Goal: Use online tool/utility: Use online tool/utility

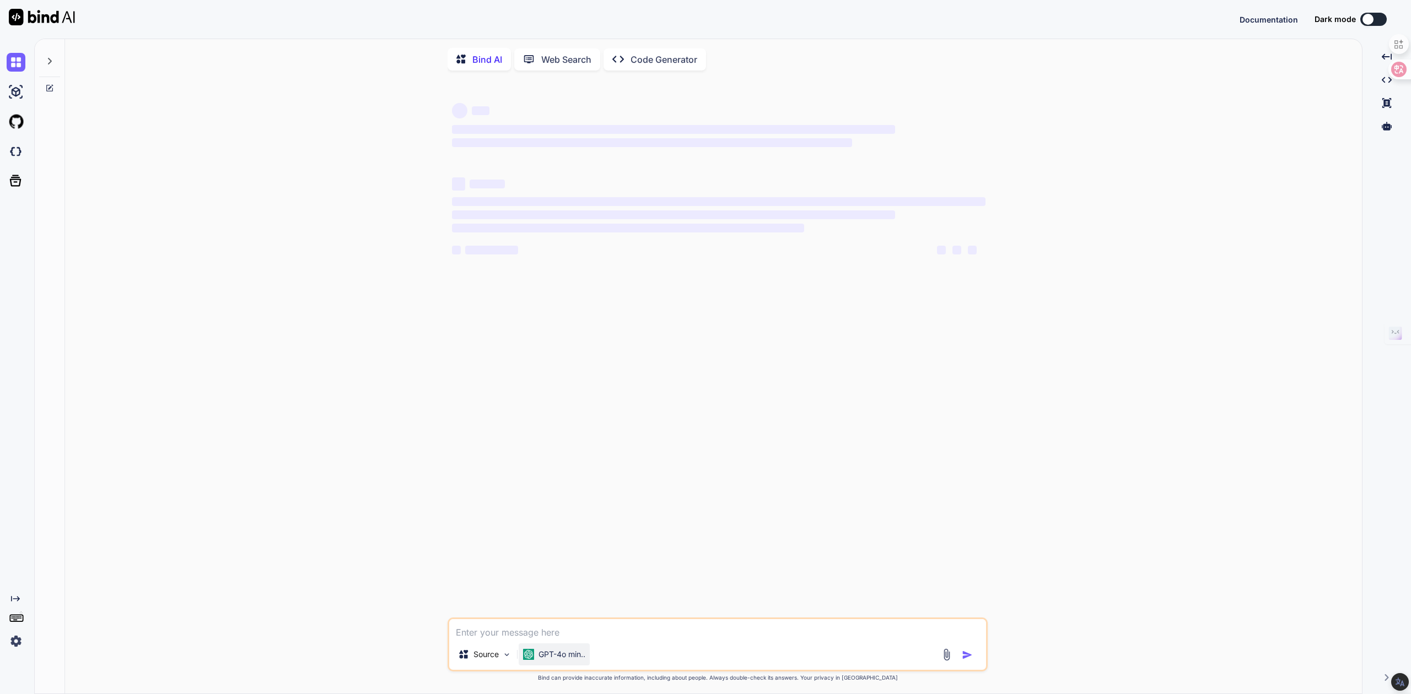
click at [530, 658] on img at bounding box center [528, 654] width 11 height 11
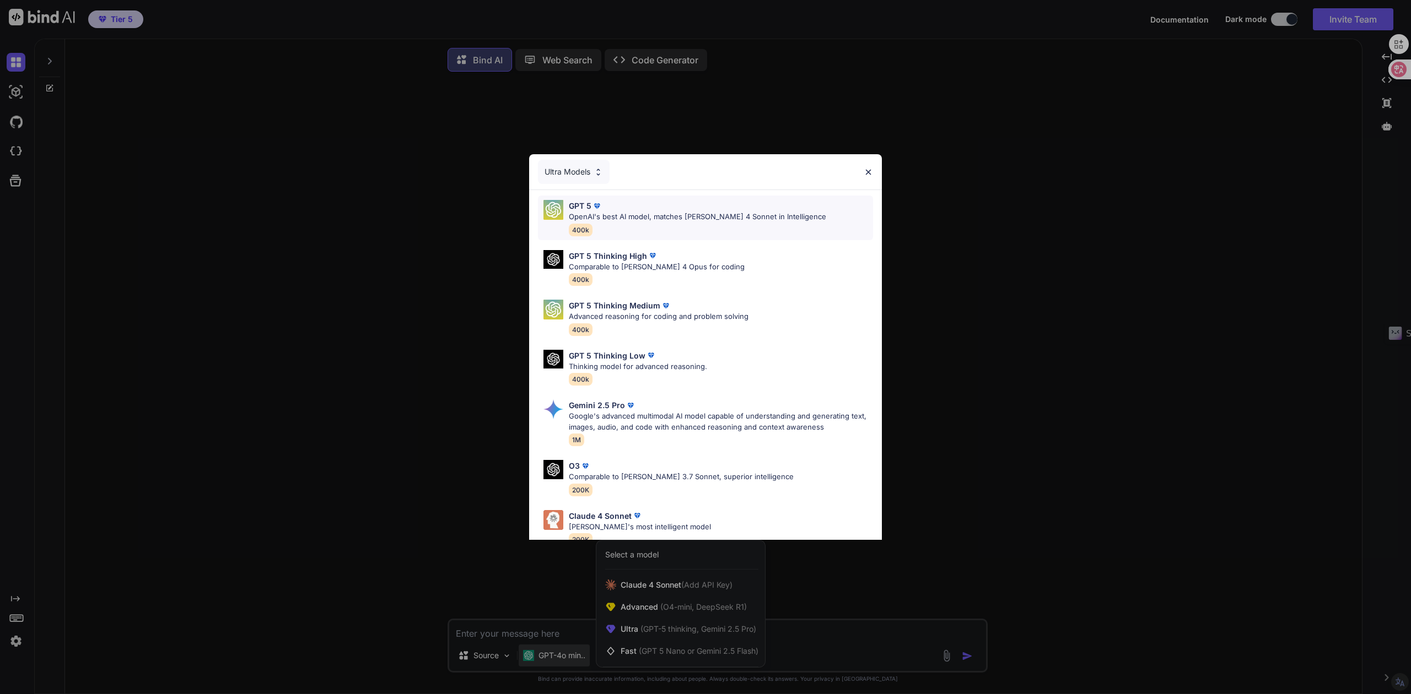
click at [600, 217] on p "OpenAI's best AI model, matches [PERSON_NAME] 4 Sonnet in Intelligence" at bounding box center [697, 217] width 257 height 11
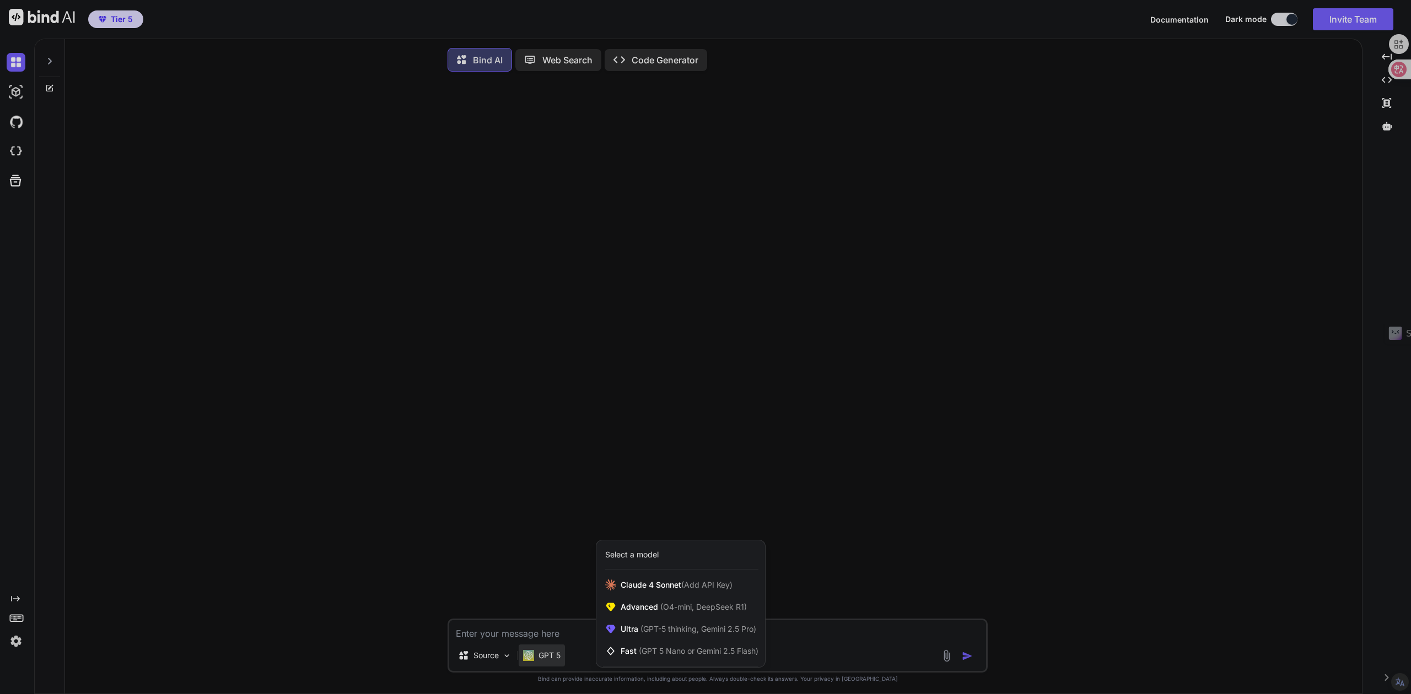
click at [14, 647] on div at bounding box center [705, 347] width 1411 height 694
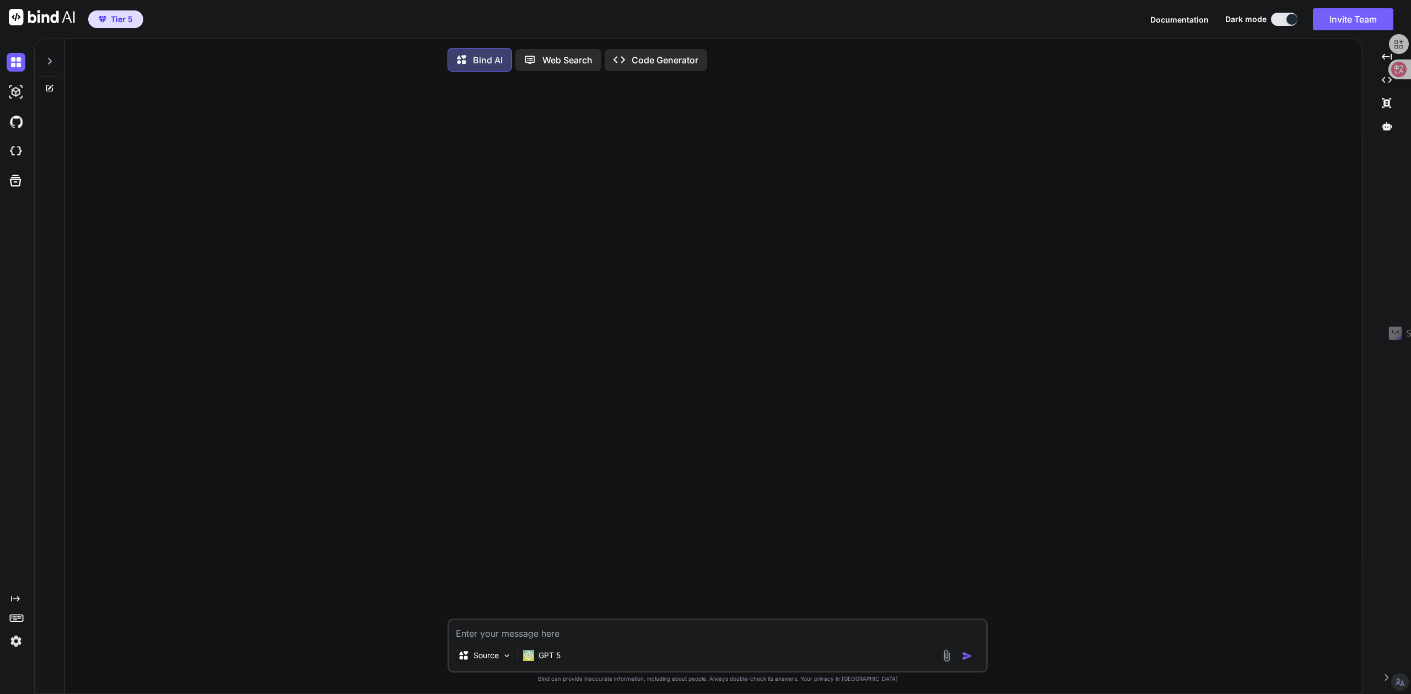
click at [15, 644] on img at bounding box center [16, 641] width 19 height 19
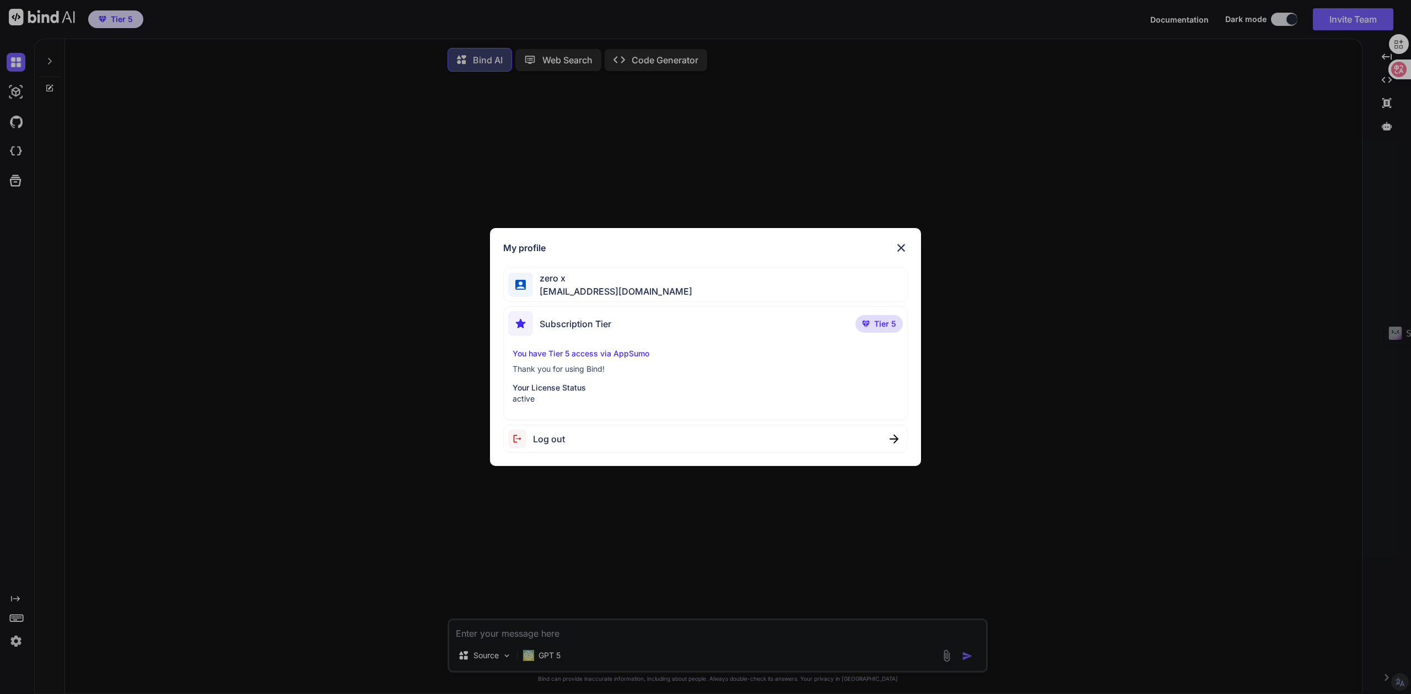
click at [221, 584] on div "My profile zero x zero3489@gmail.com Subscription Tier Tier 5 You have Tier 5 a…" at bounding box center [705, 347] width 1411 height 694
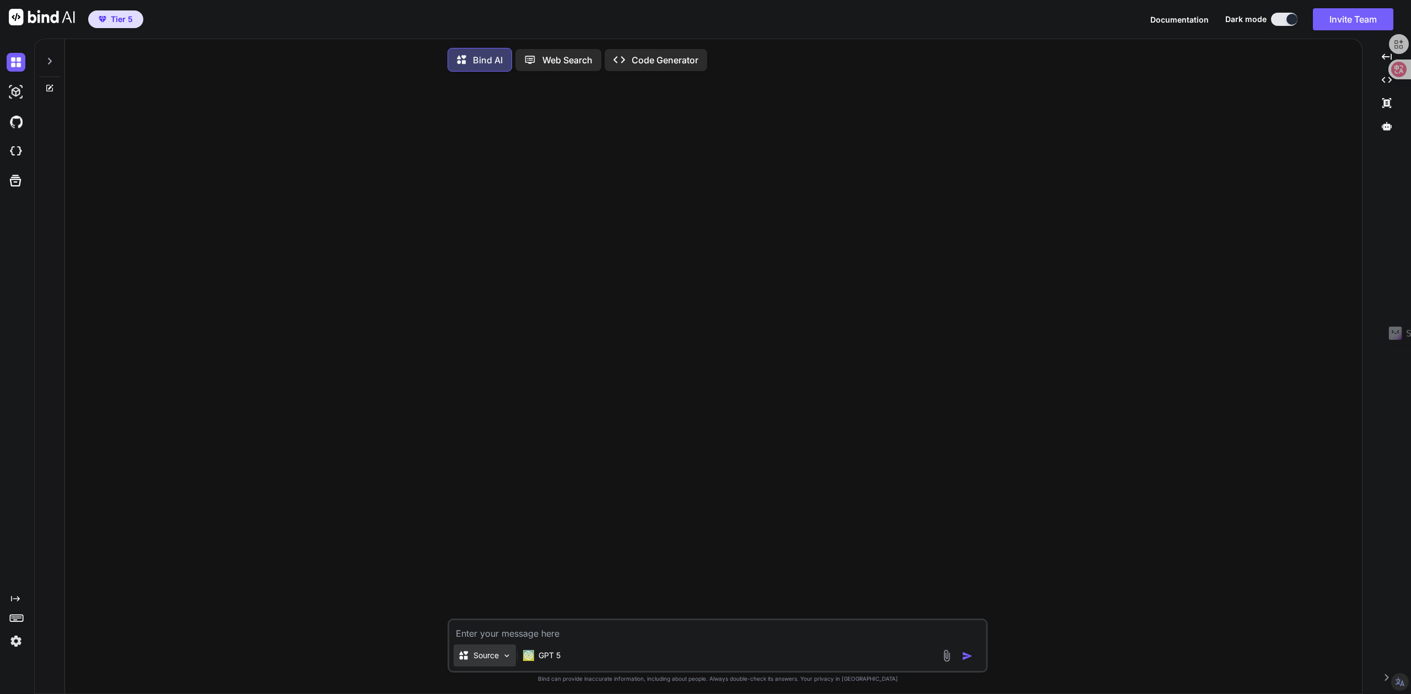
click at [490, 661] on p "Source" at bounding box center [485, 655] width 25 height 11
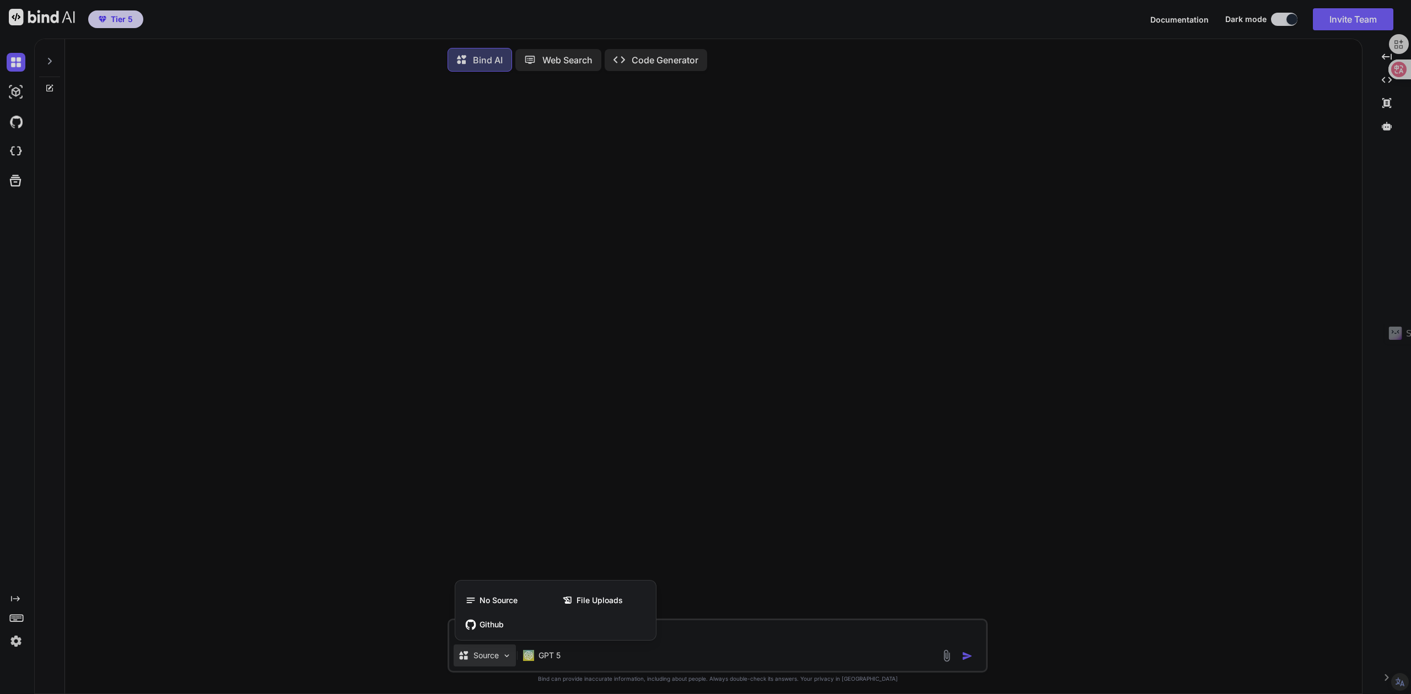
click at [490, 661] on div at bounding box center [705, 347] width 1411 height 694
type textarea "x"
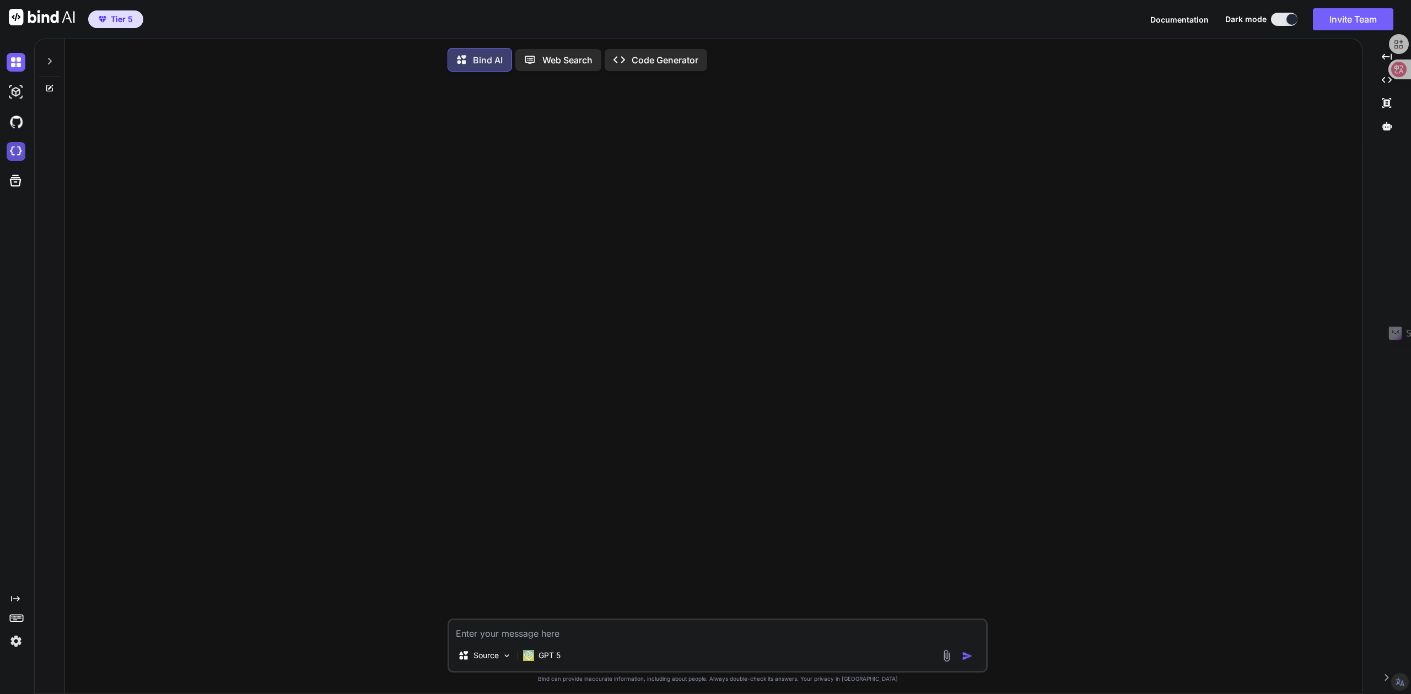
click at [17, 146] on img at bounding box center [16, 151] width 19 height 19
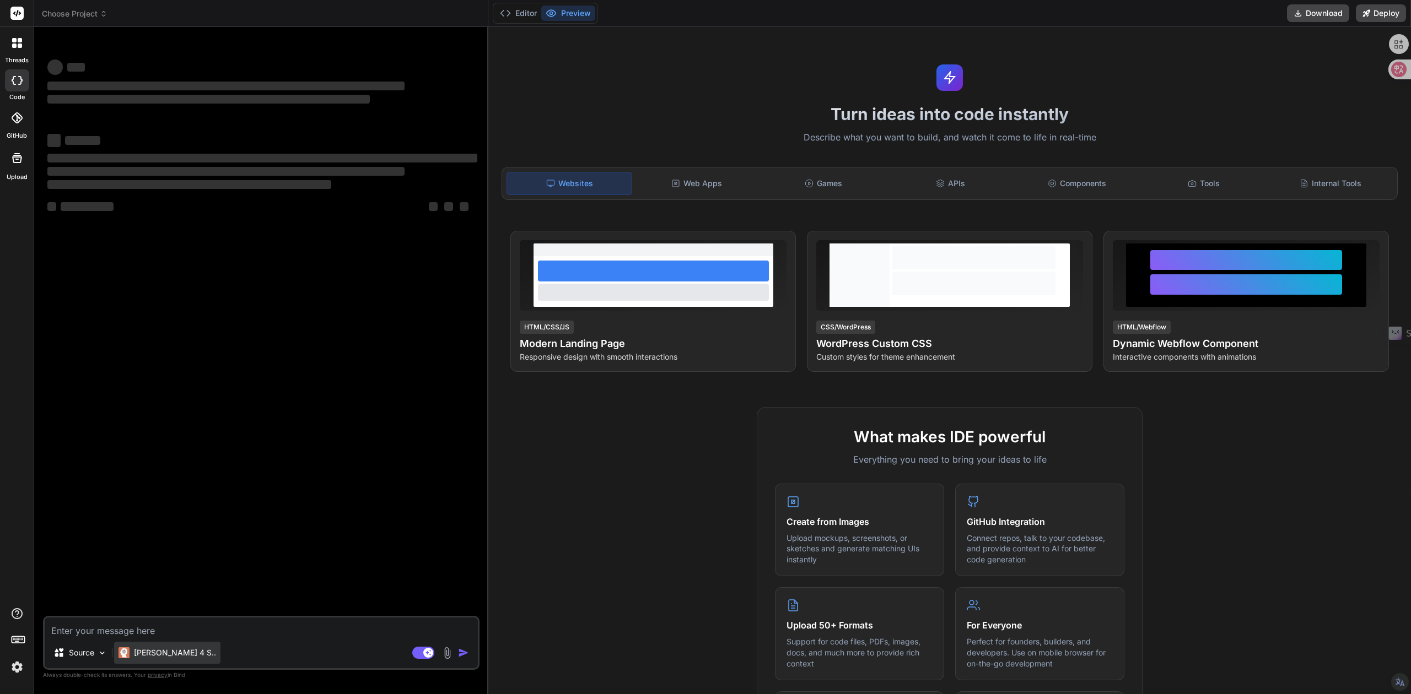
click at [152, 655] on div "[PERSON_NAME] 4 S.." at bounding box center [167, 652] width 98 height 11
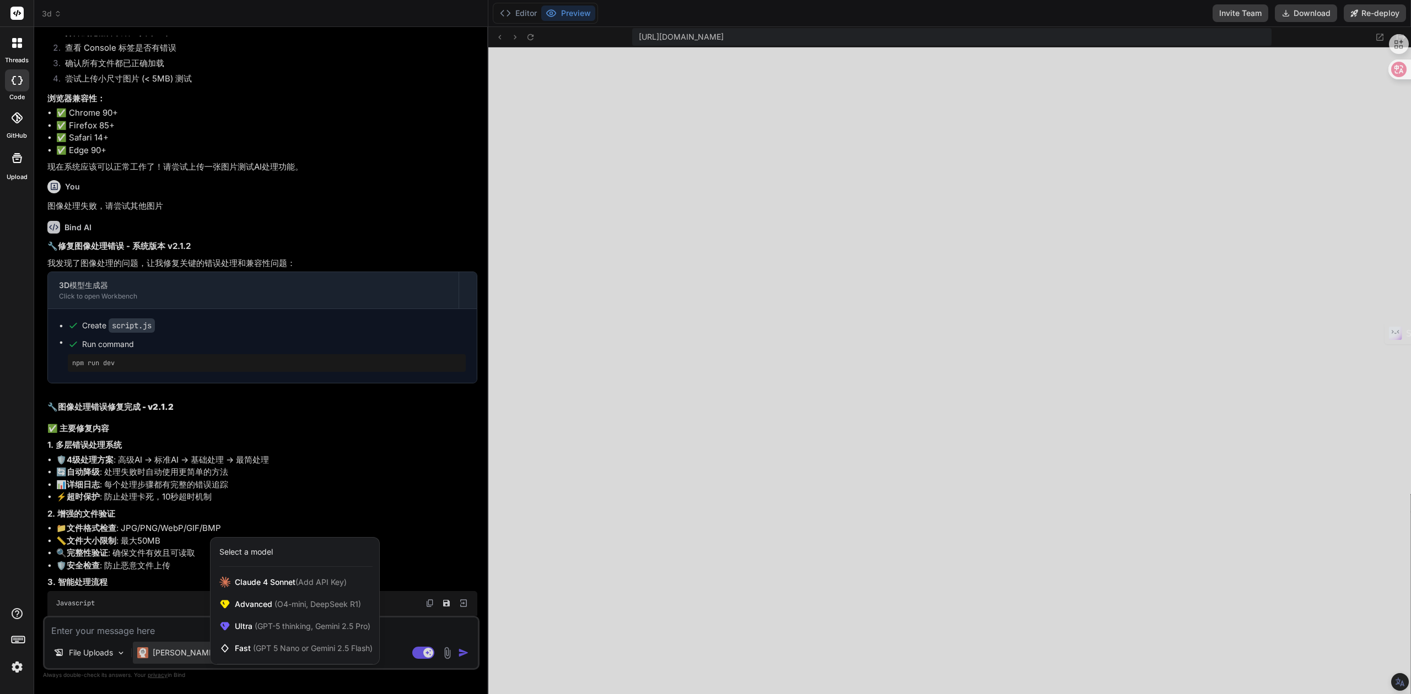
scroll to position [287, 0]
click at [265, 624] on span "(GPT-5 thinking, Gemini 2.5 Pro)" at bounding box center [311, 626] width 118 height 9
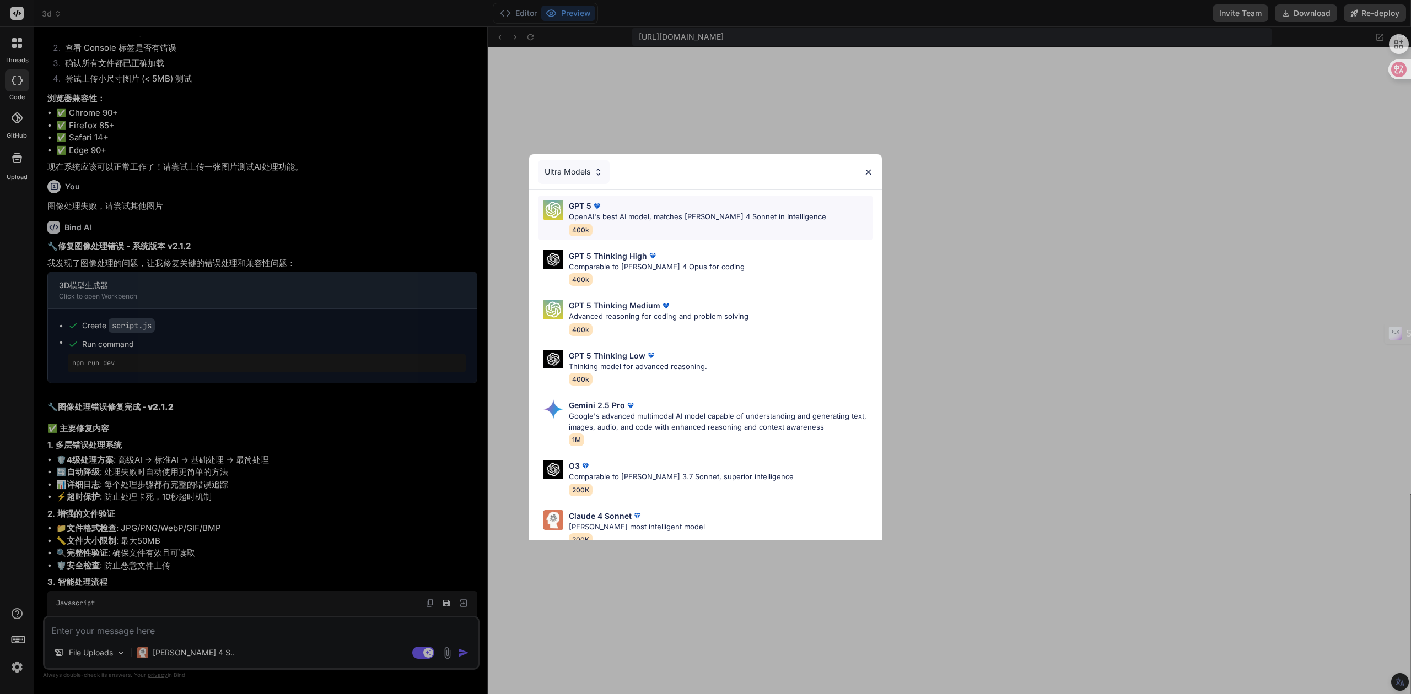
click at [695, 213] on p "OpenAI's best AI model, matches [PERSON_NAME] 4 Sonnet in Intelligence" at bounding box center [697, 217] width 257 height 11
type textarea "x"
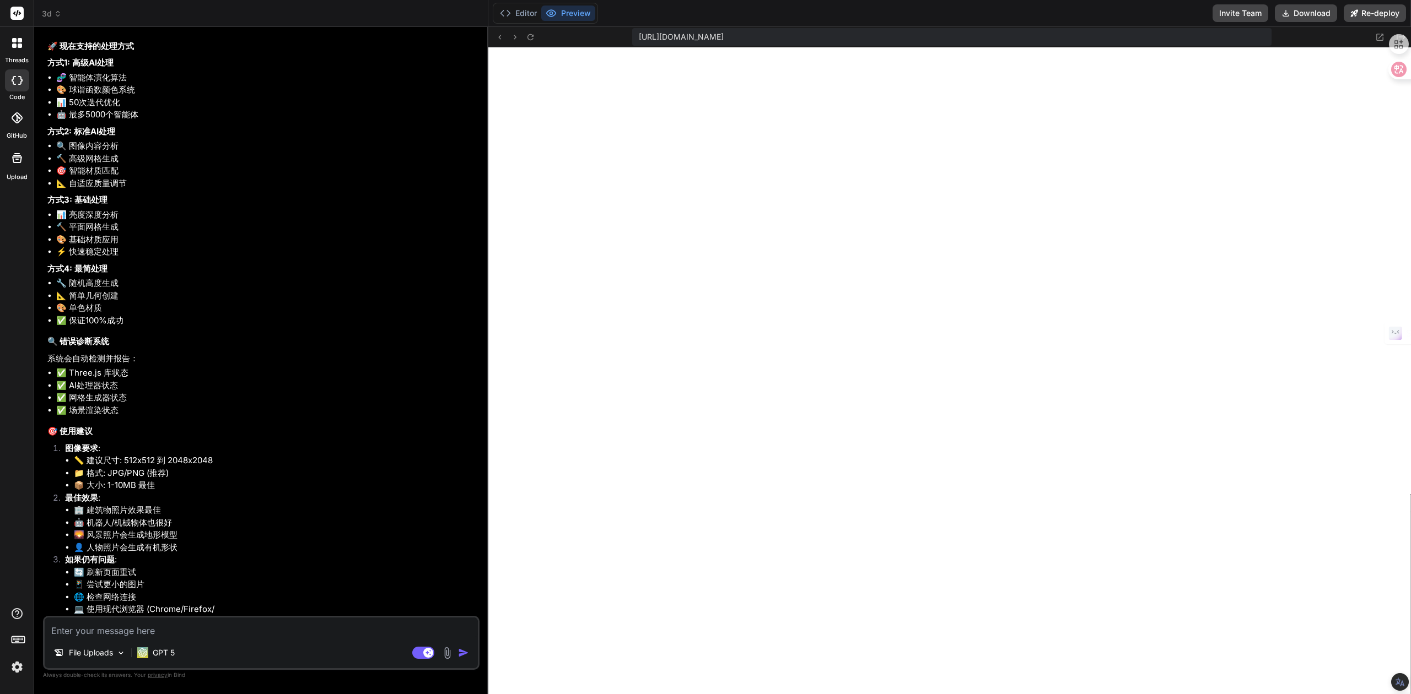
scroll to position [4475, 0]
click at [50, 11] on span "3d" at bounding box center [52, 13] width 20 height 11
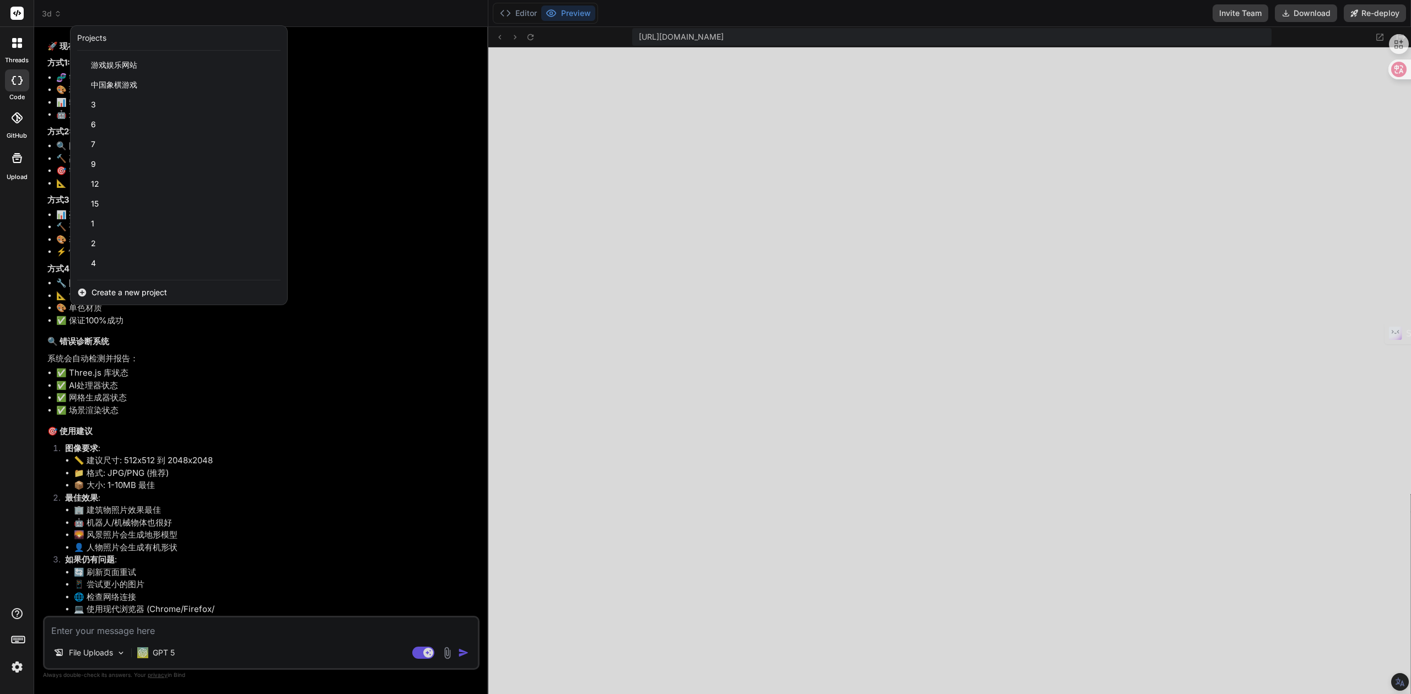
click at [136, 296] on span "Create a new project" at bounding box center [128, 292] width 75 height 11
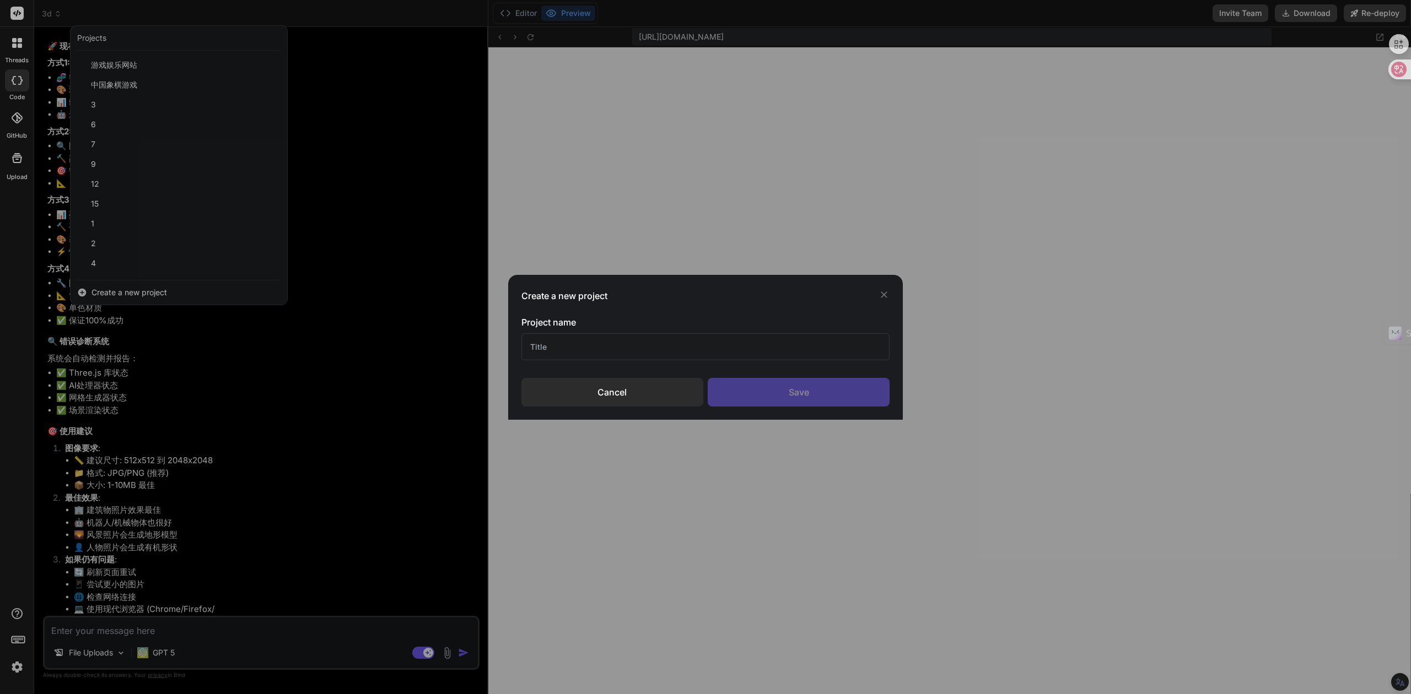
click at [561, 343] on input "text" at bounding box center [705, 346] width 369 height 27
type input "火酒"
click at [758, 396] on div "Save" at bounding box center [799, 392] width 182 height 29
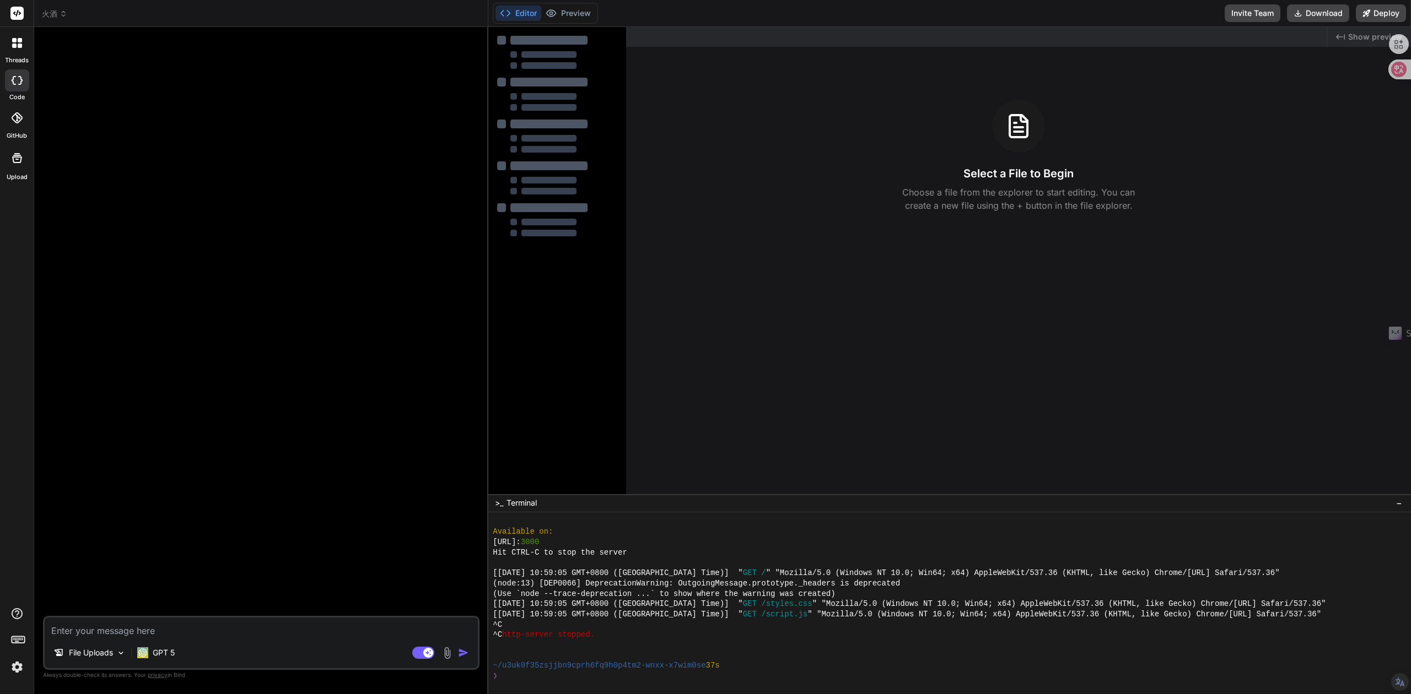
type textarea "x"
